Goal: Information Seeking & Learning: Understand process/instructions

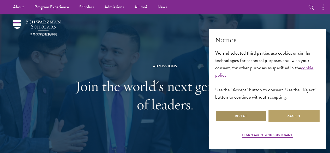
click at [236, 112] on button "Reject" at bounding box center [240, 116] width 51 height 12
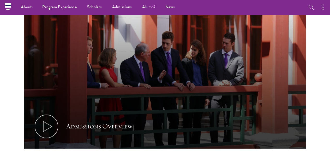
scroll to position [263, 0]
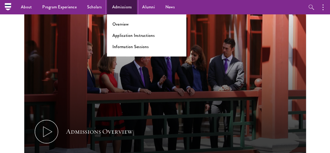
click at [120, 5] on link "Admissions" at bounding box center [122, 7] width 30 height 14
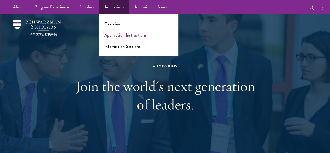
click at [116, 35] on link "Application Instructions" at bounding box center [125, 35] width 42 height 6
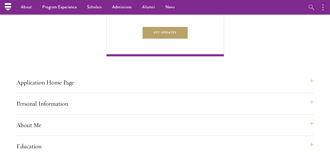
scroll to position [323, 0]
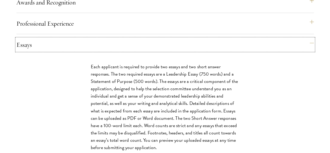
scroll to position [537, 0]
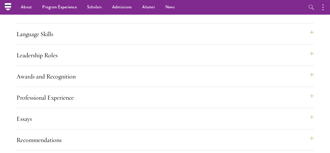
scroll to position [459, 0]
